Goal: Check status

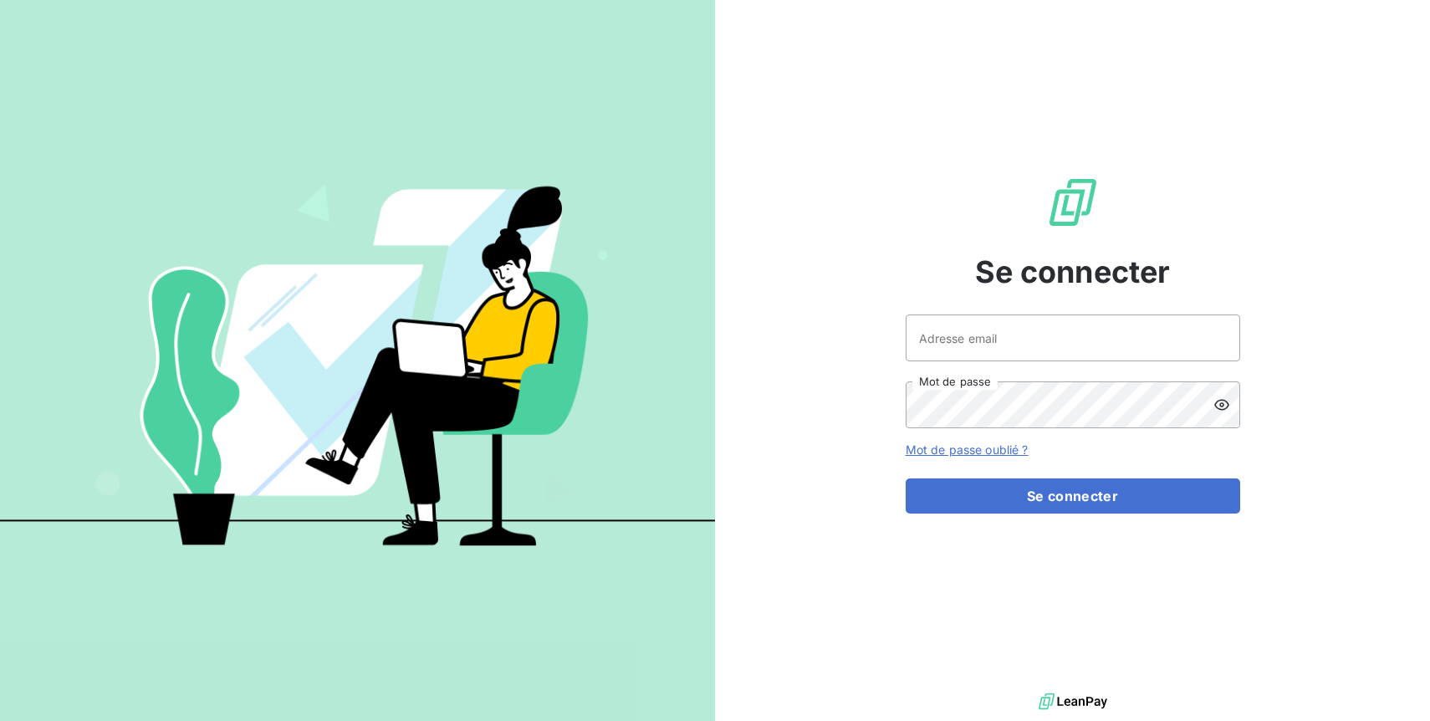
click at [987, 363] on div "Adresse email Mot de passe" at bounding box center [1072, 371] width 334 height 114
click at [987, 350] on input "Adresse email" at bounding box center [1072, 337] width 334 height 47
type input "[PERSON_NAME][EMAIL_ADDRESS][DOMAIN_NAME]"
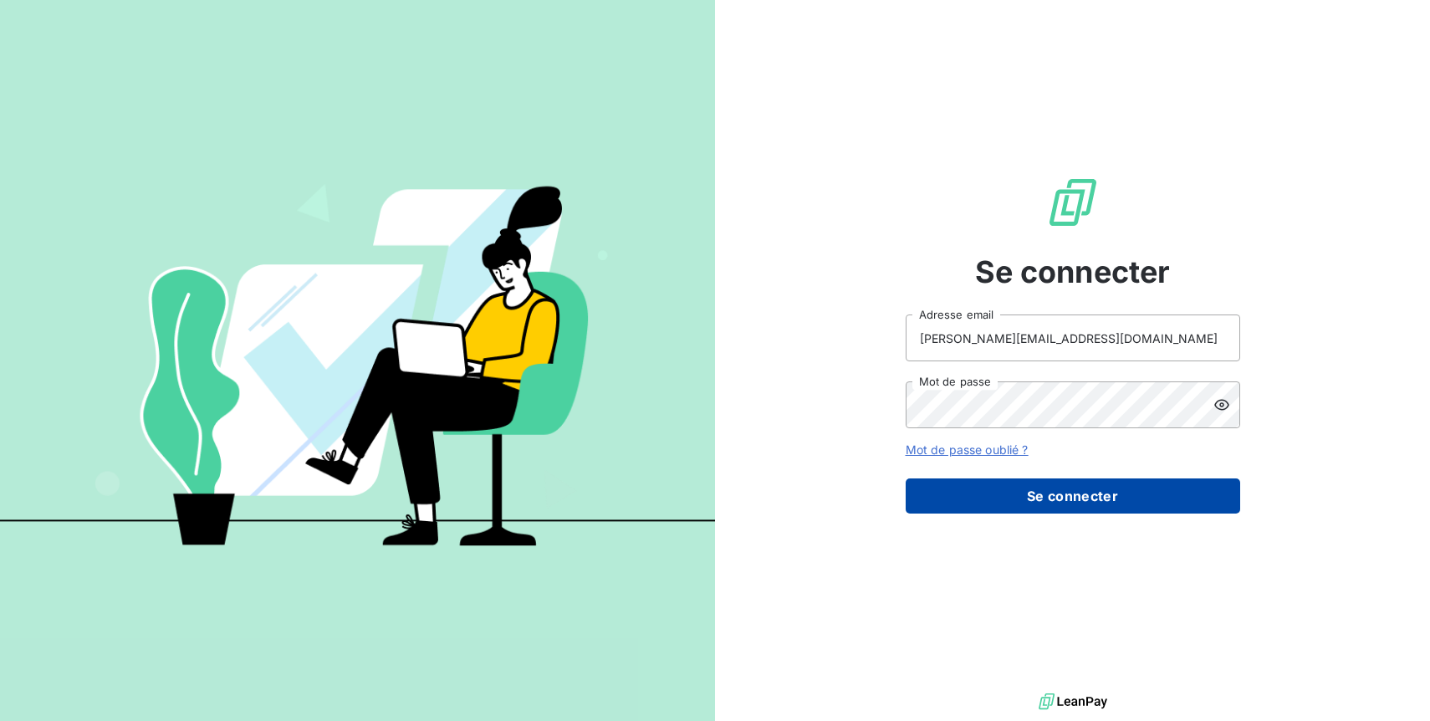
click at [1059, 489] on button "Se connecter" at bounding box center [1072, 495] width 334 height 35
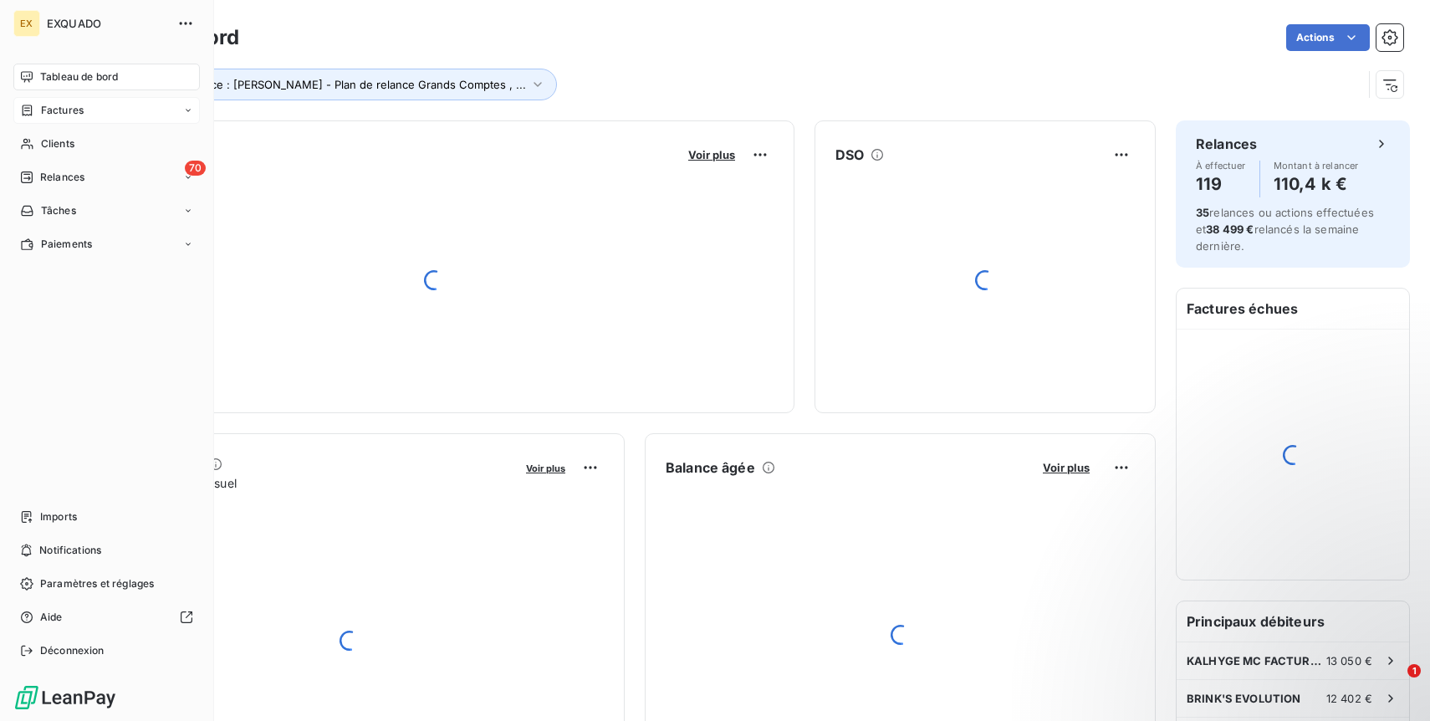
click at [33, 105] on icon at bounding box center [27, 110] width 14 height 13
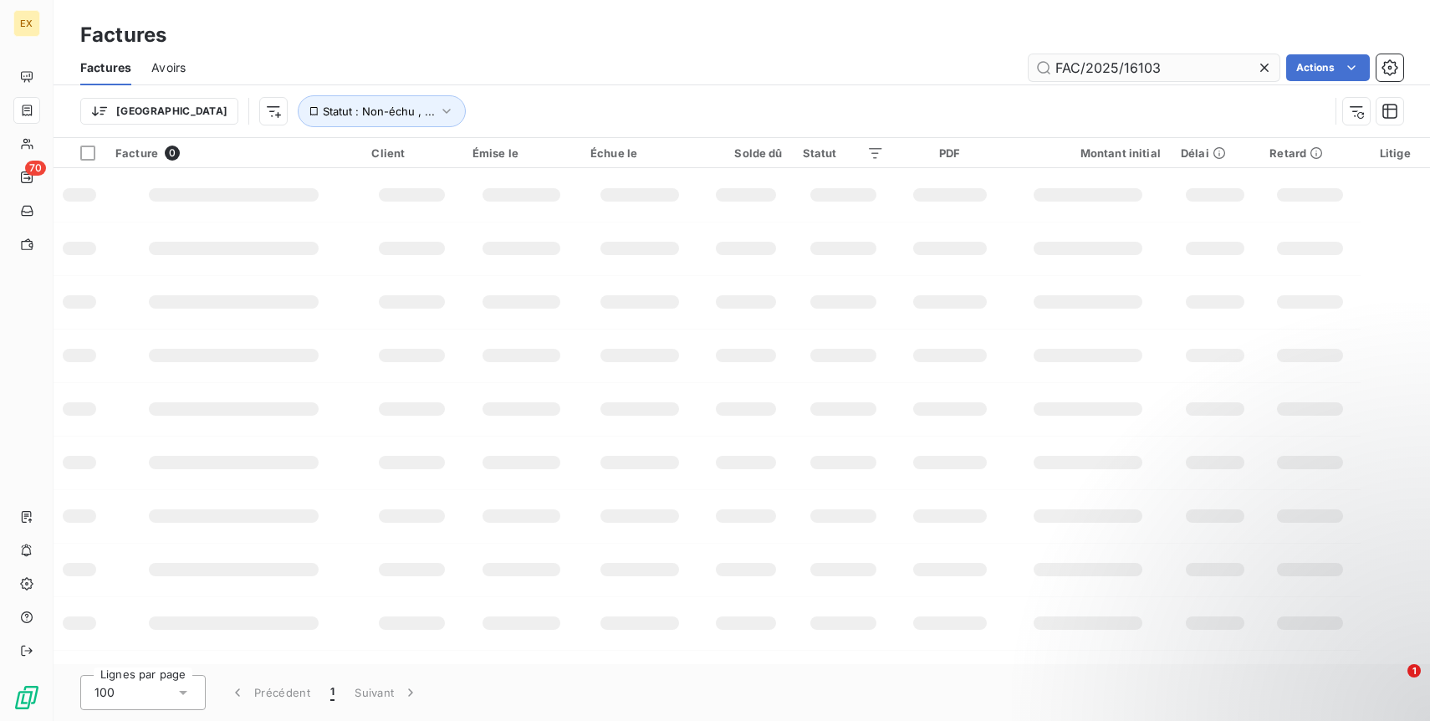
click at [1078, 67] on input "FAC/2025/16103" at bounding box center [1153, 67] width 251 height 27
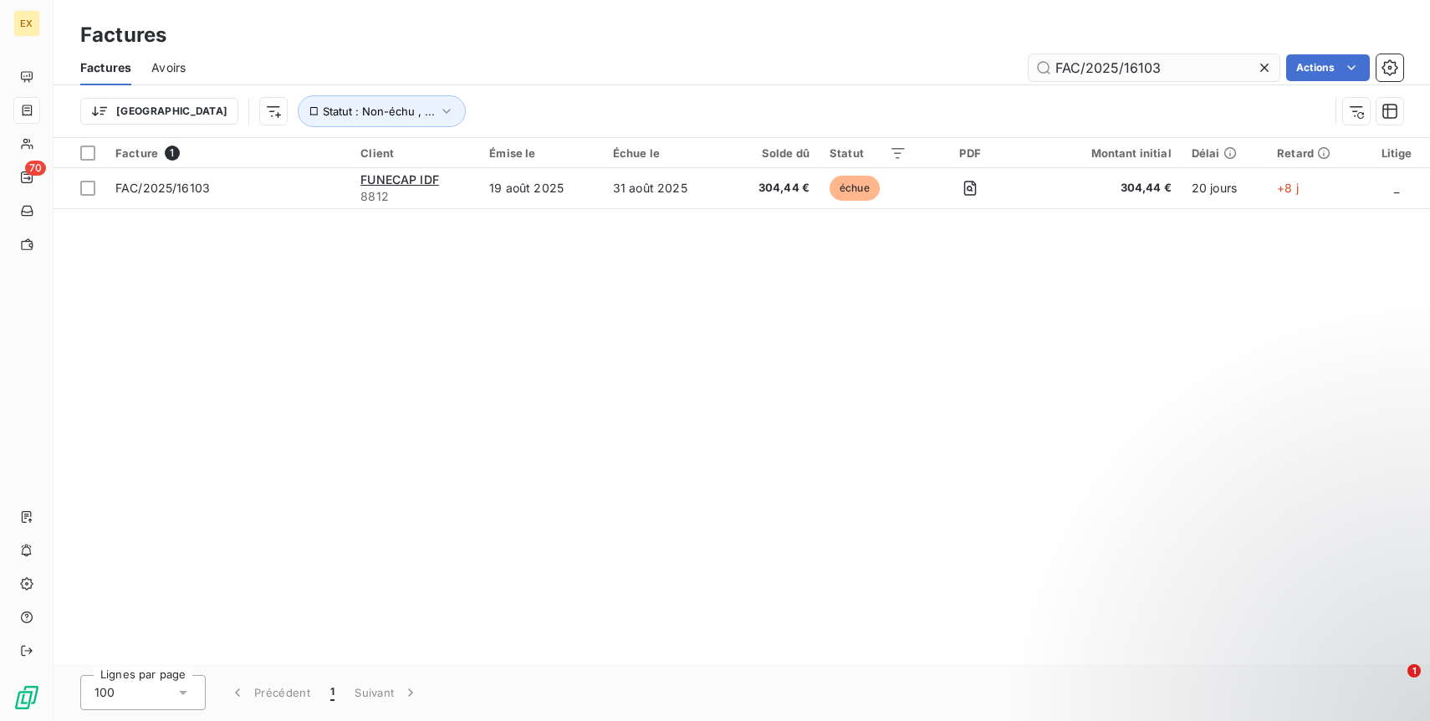
click at [1078, 67] on input "FAC/2025/16103" at bounding box center [1153, 67] width 251 height 27
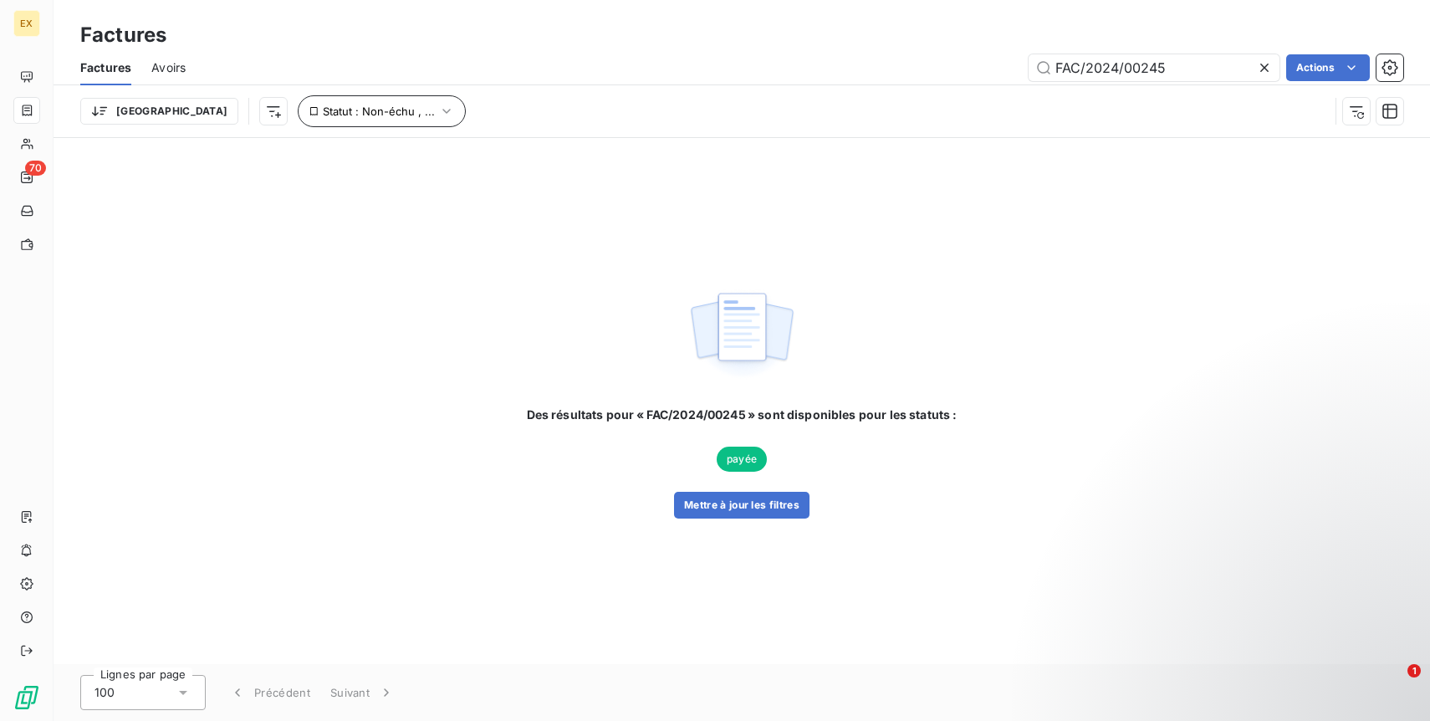
type input "FAC/2024/00245"
click at [329, 122] on button "Statut : Non-échu , ..." at bounding box center [382, 111] width 168 height 32
click at [287, 283] on div "Des résultats pour « FAC/2024/00245 » sont disponibles pour les statuts : payée…" at bounding box center [742, 401] width 1376 height 526
